Goal: Transaction & Acquisition: Purchase product/service

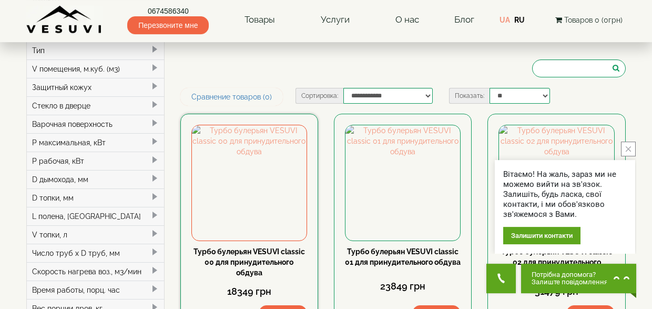
scroll to position [55, 0]
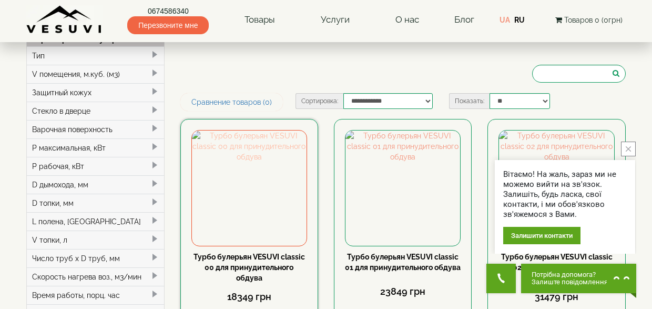
click at [263, 191] on img at bounding box center [249, 187] width 115 height 115
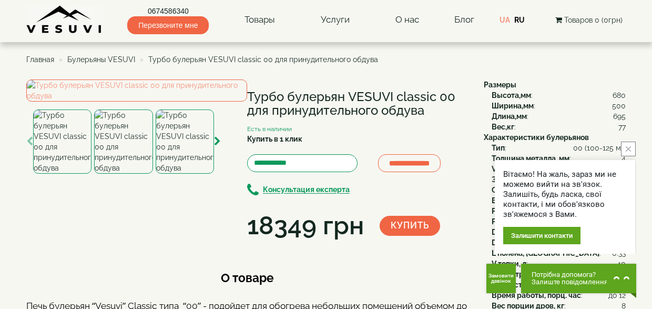
click at [629, 150] on icon "close button" at bounding box center [627, 148] width 5 height 5
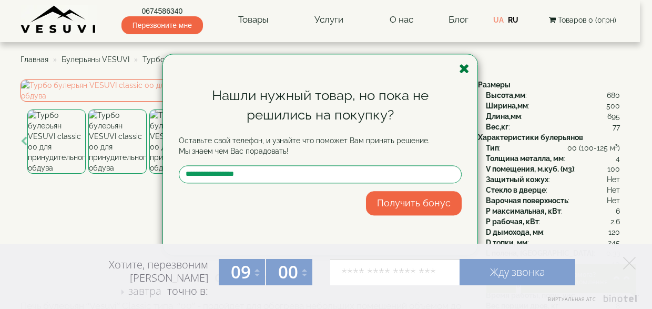
click at [464, 70] on icon "button" at bounding box center [464, 68] width 11 height 13
